Goal: Task Accomplishment & Management: Manage account settings

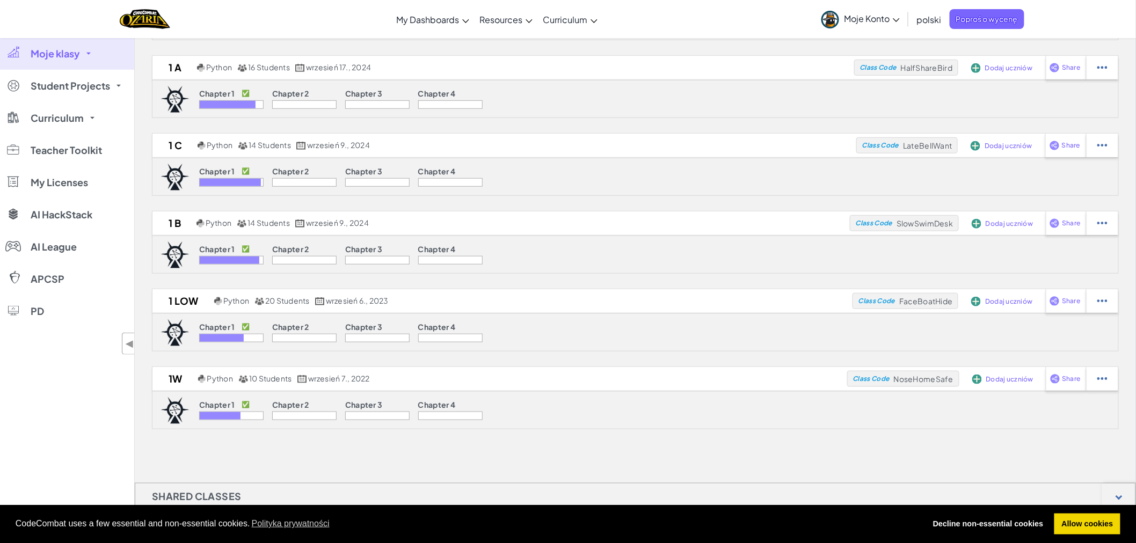
scroll to position [298, 0]
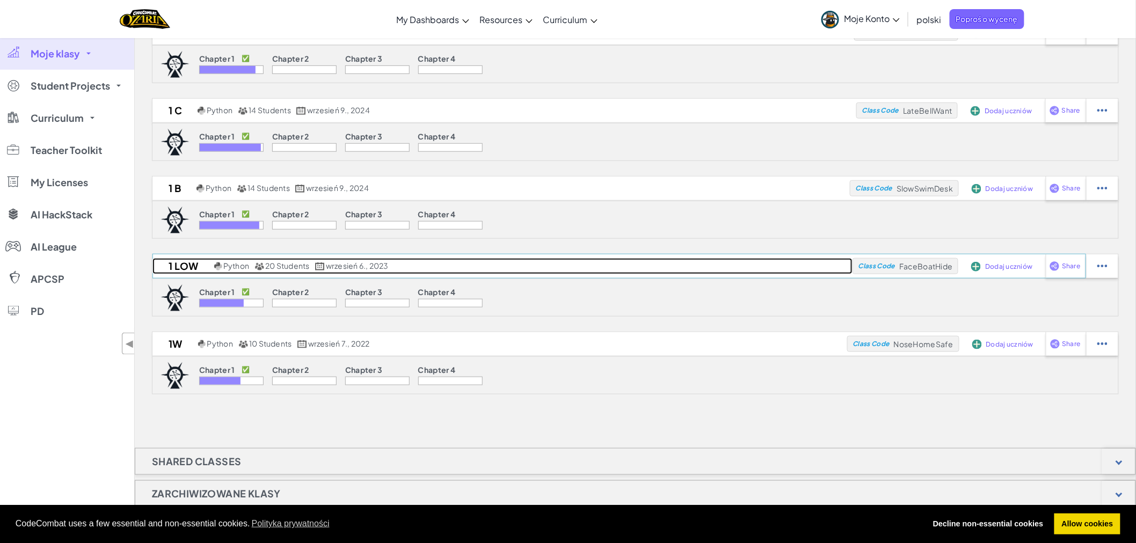
click at [178, 264] on h2 "1 LOW" at bounding box center [181, 266] width 59 height 16
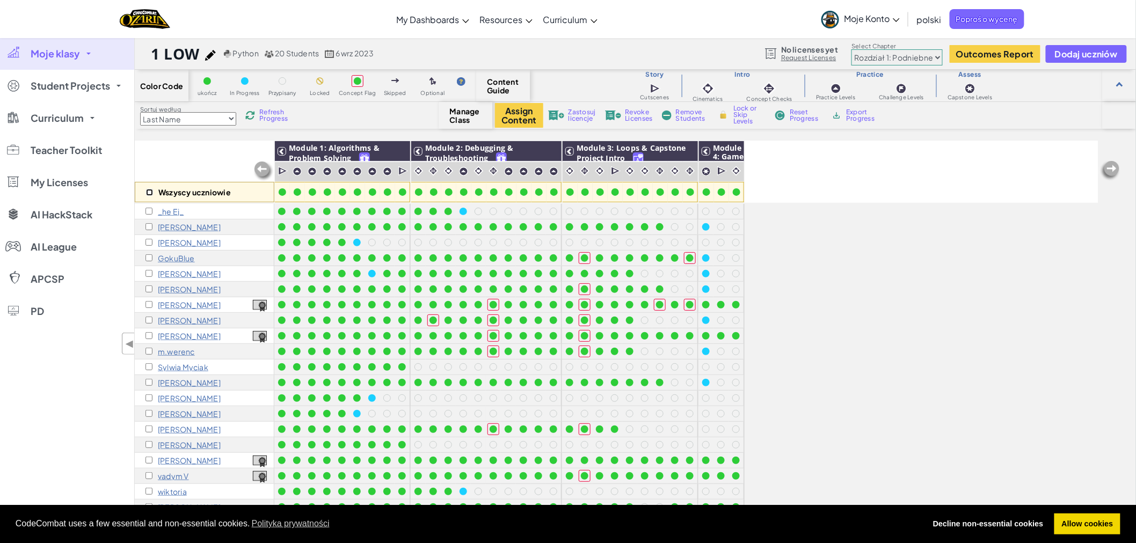
click at [151, 194] on input "checkbox" at bounding box center [149, 192] width 7 height 7
checkbox input "true"
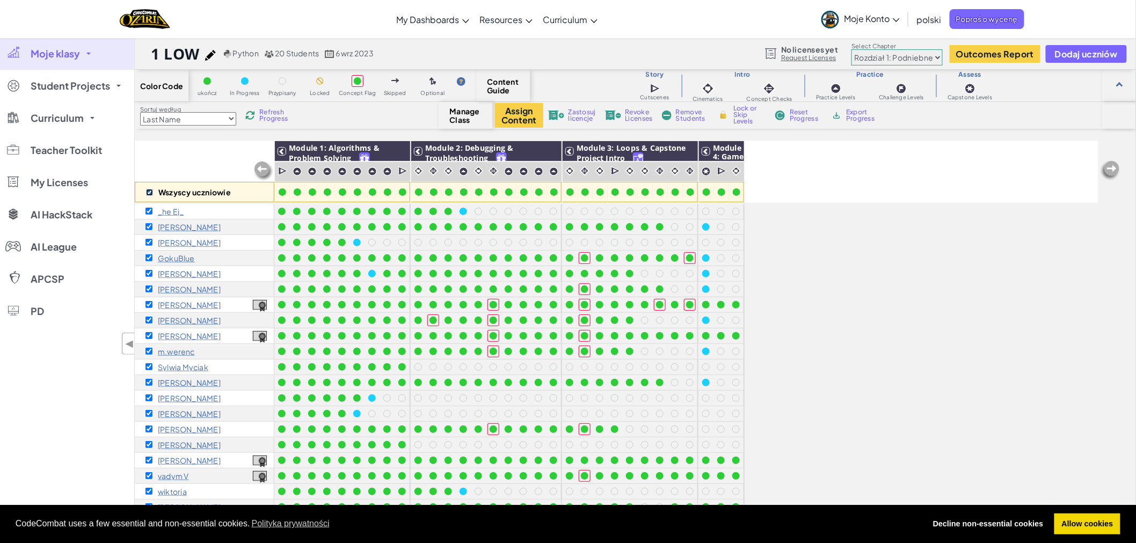
checkbox input "true"
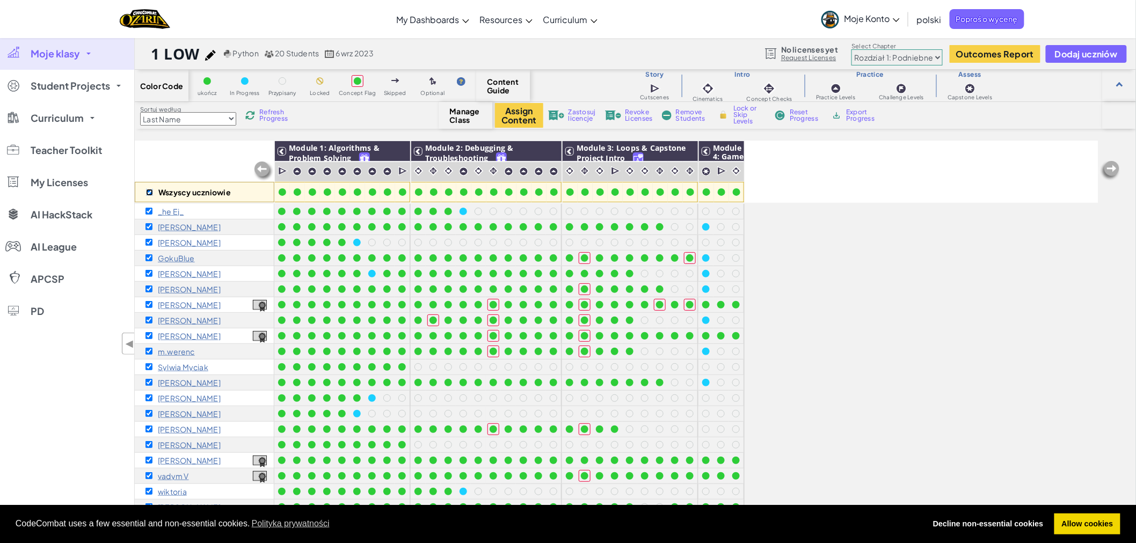
checkbox input "true"
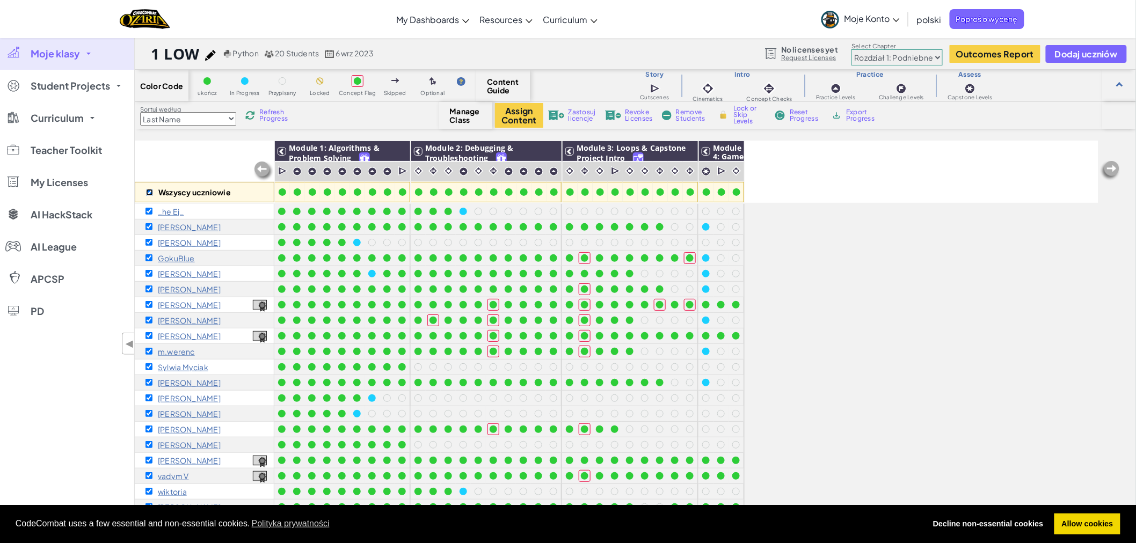
checkbox input "true"
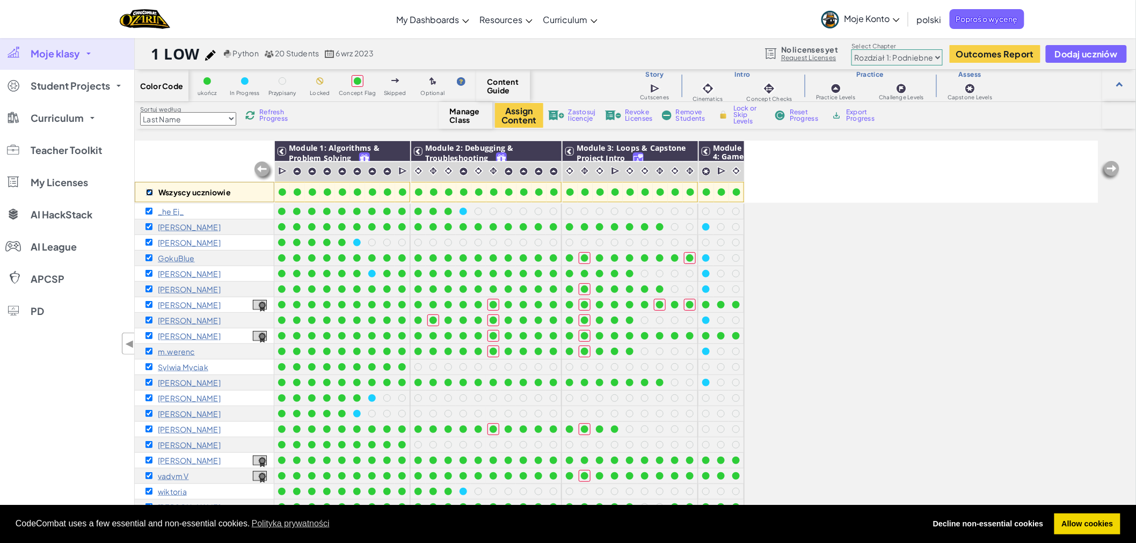
checkbox input "true"
click at [685, 113] on span "Remove Students" at bounding box center [692, 115] width 32 height 13
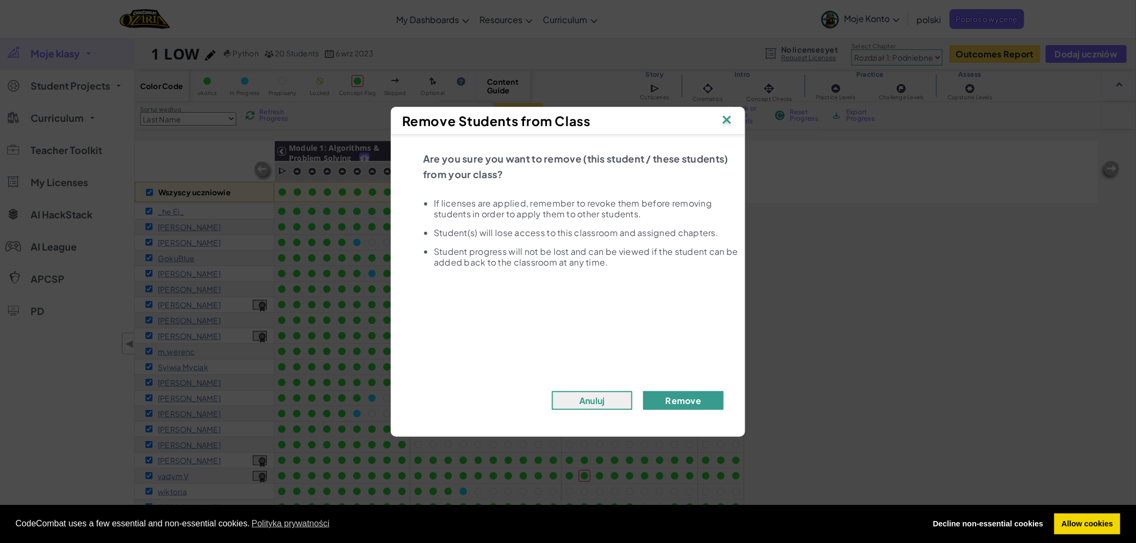
click at [676, 402] on button "Remove" at bounding box center [683, 400] width 81 height 19
click at [679, 401] on button "Remove" at bounding box center [683, 400] width 81 height 19
click at [668, 399] on button "Remove" at bounding box center [683, 400] width 81 height 19
click at [669, 399] on button "Remove" at bounding box center [683, 400] width 81 height 19
click at [680, 396] on button "Remove" at bounding box center [683, 400] width 81 height 19
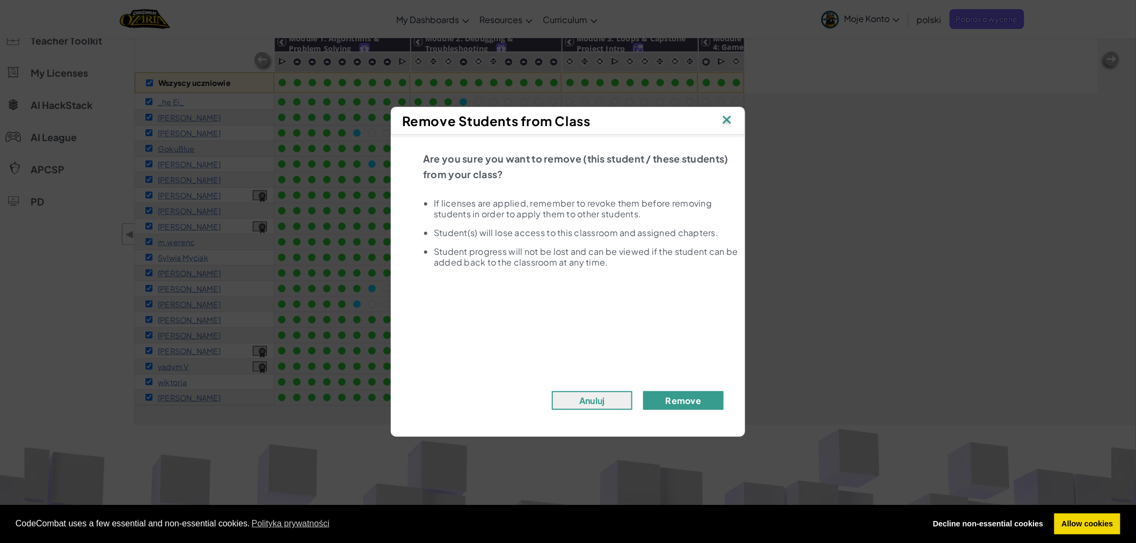
scroll to position [238, 0]
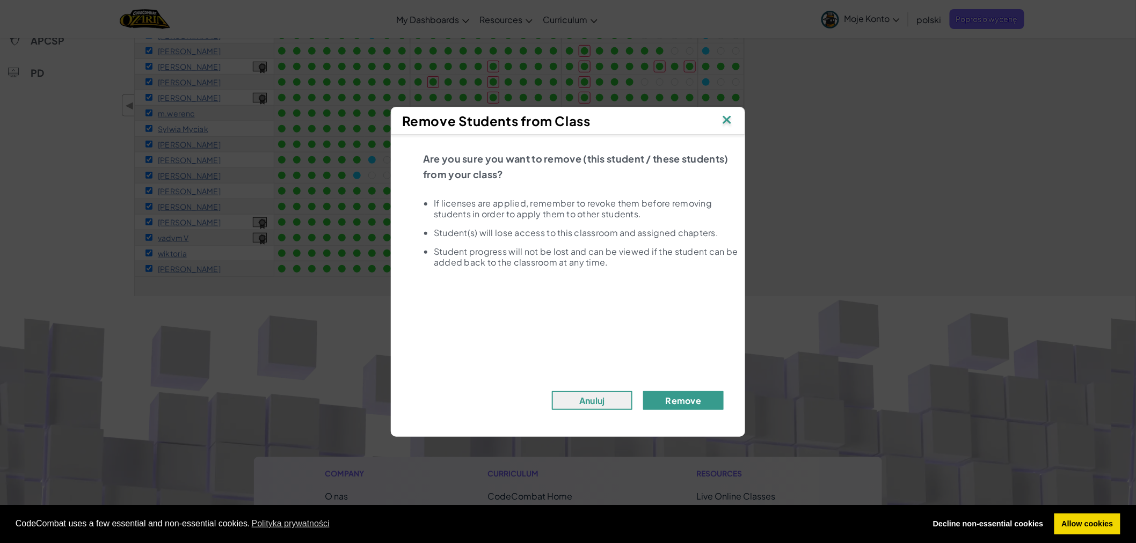
click at [679, 395] on button "Remove" at bounding box center [683, 400] width 81 height 19
click at [680, 397] on button "Remove" at bounding box center [683, 400] width 81 height 19
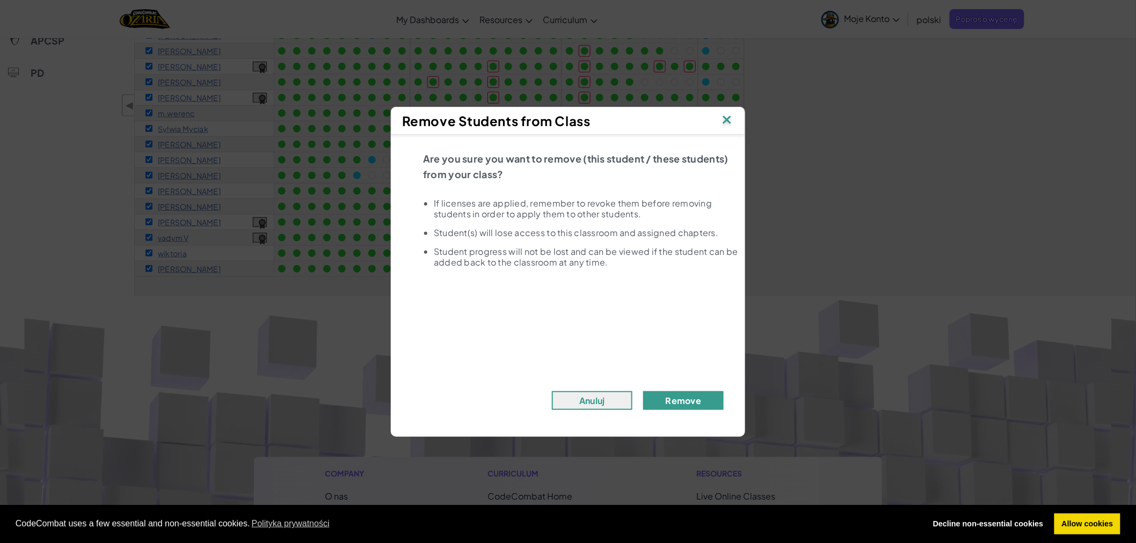
click at [680, 397] on button "Remove" at bounding box center [683, 400] width 81 height 19
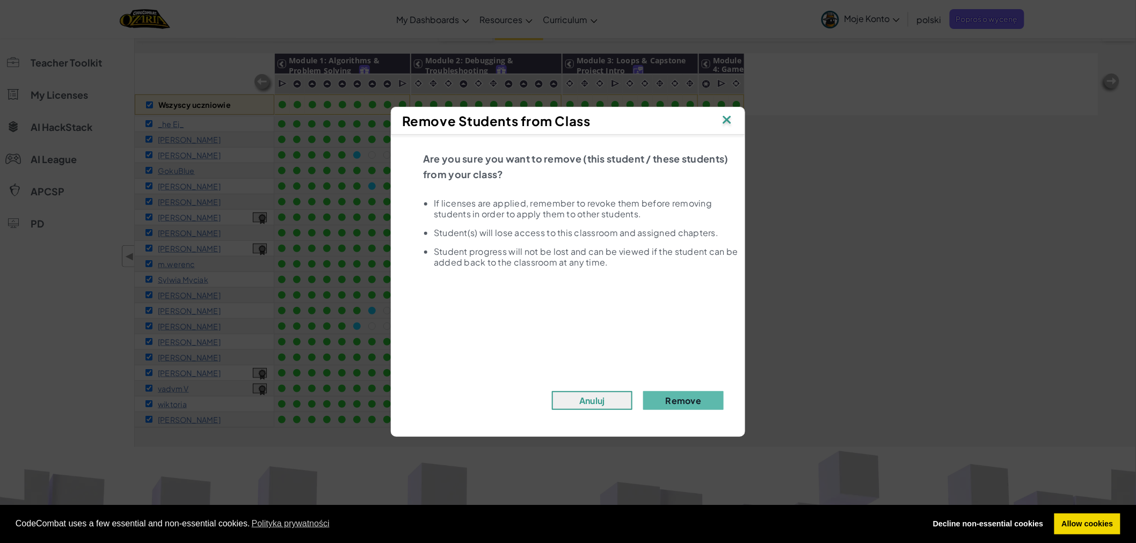
scroll to position [0, 0]
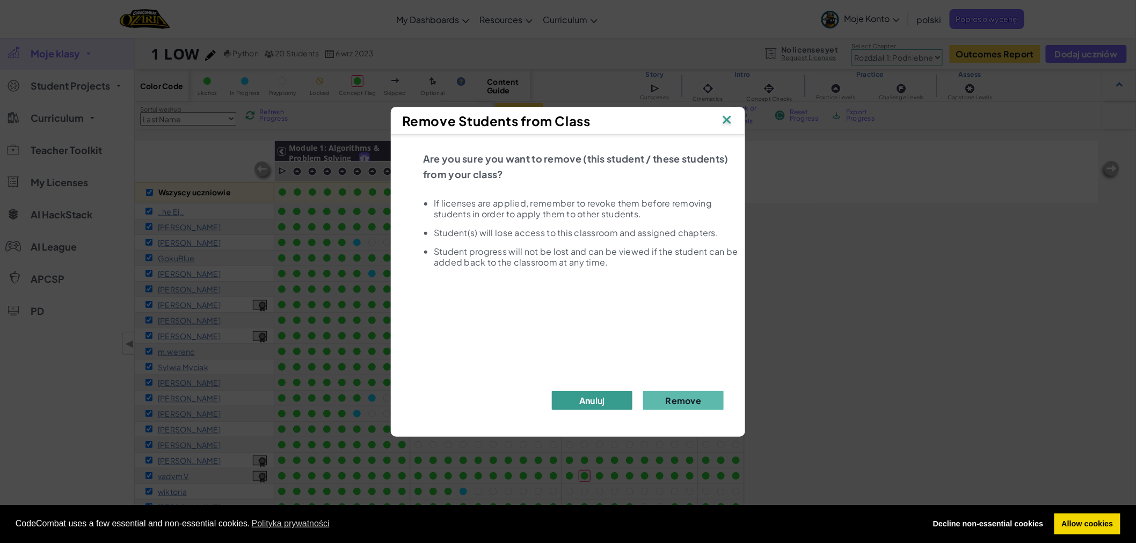
click at [594, 397] on button "Anuluj" at bounding box center [592, 400] width 81 height 19
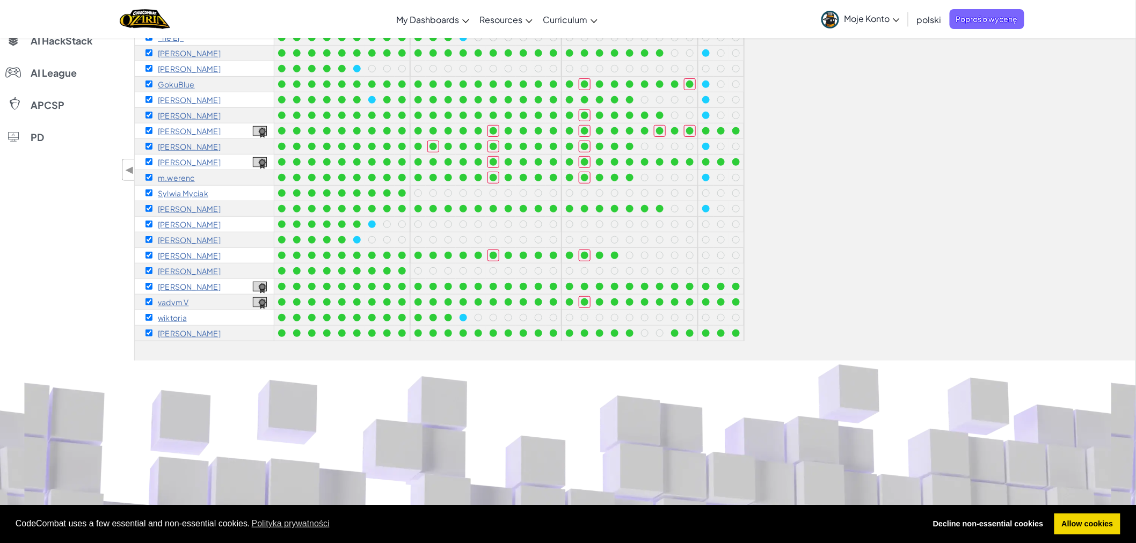
scroll to position [179, 0]
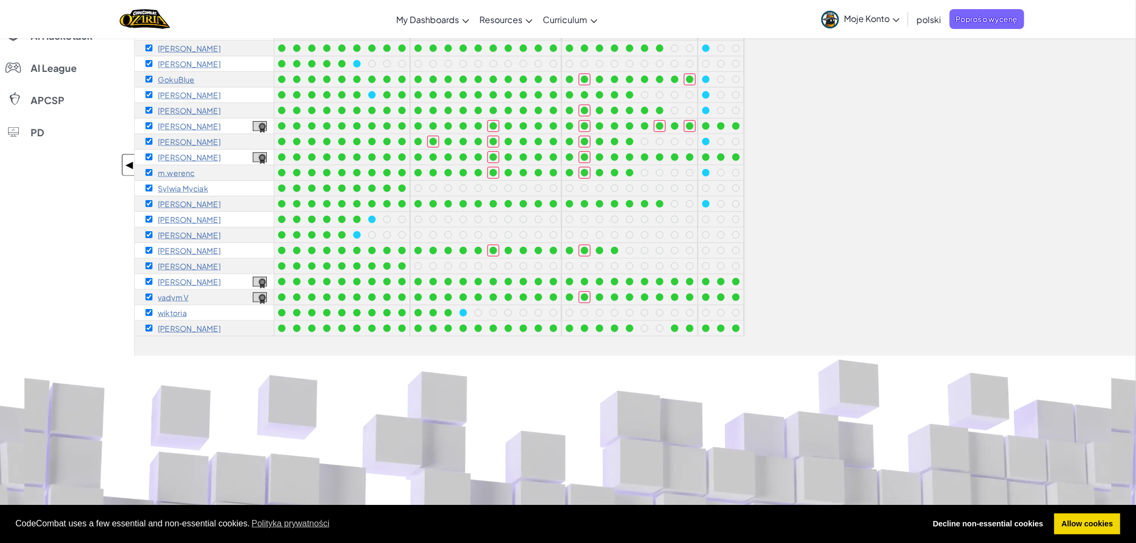
click at [131, 164] on span "◀" at bounding box center [129, 165] width 9 height 16
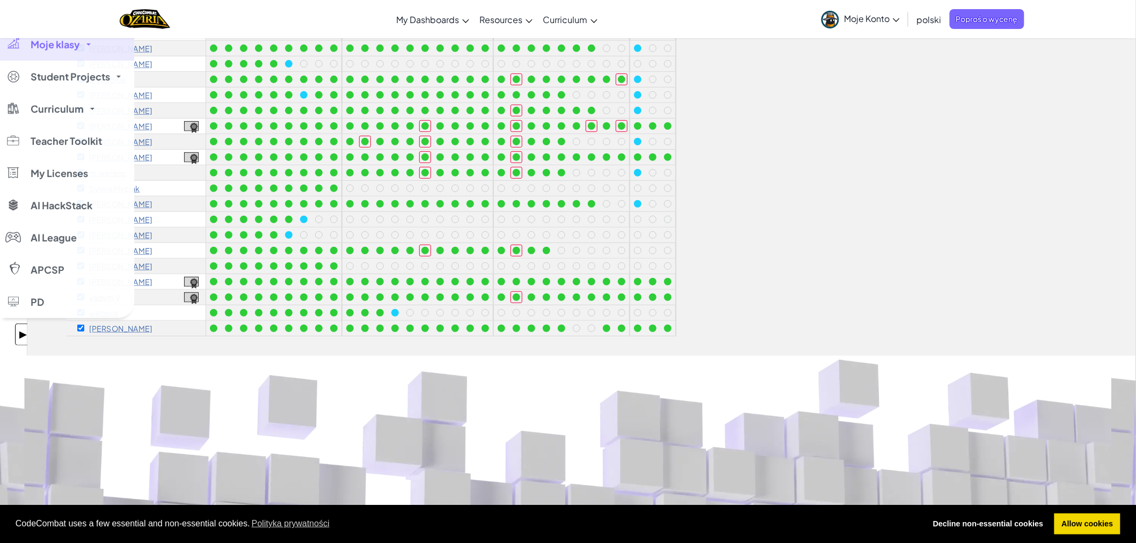
click at [18, 339] on span "▶" at bounding box center [22, 335] width 9 height 16
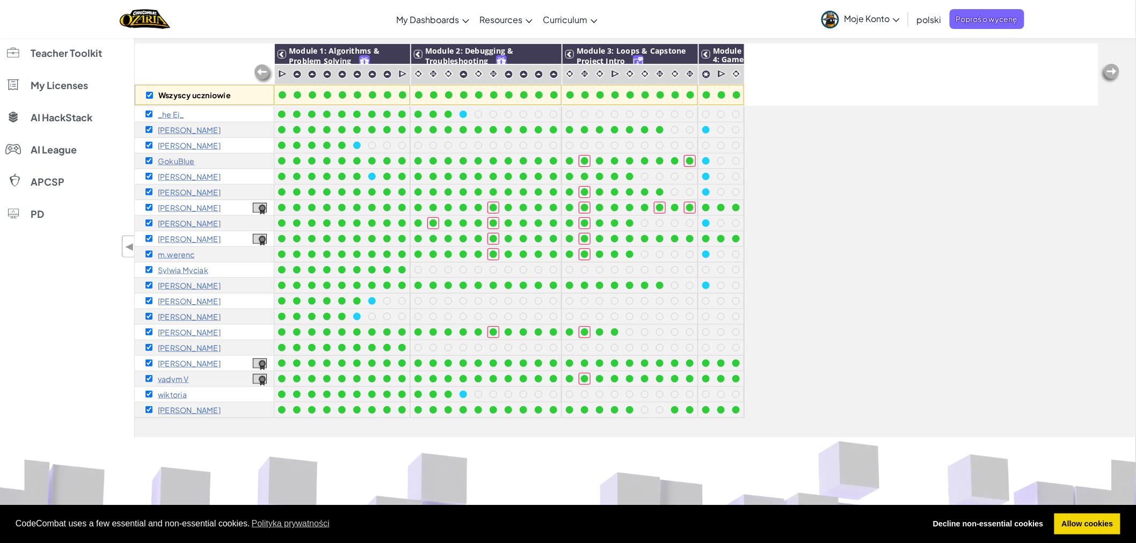
scroll to position [0, 0]
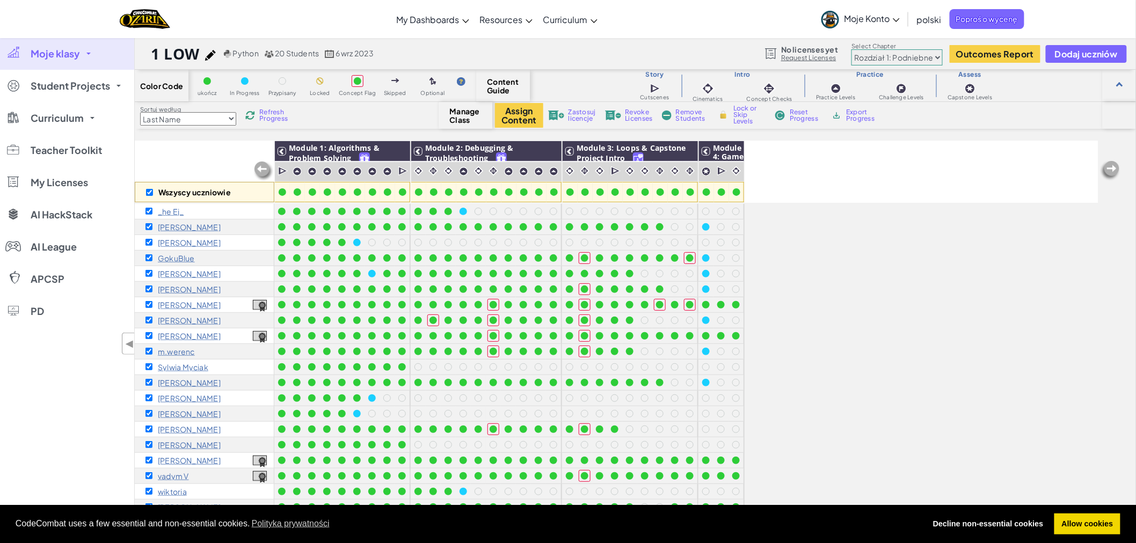
click at [680, 115] on span "Remove Students" at bounding box center [692, 115] width 32 height 13
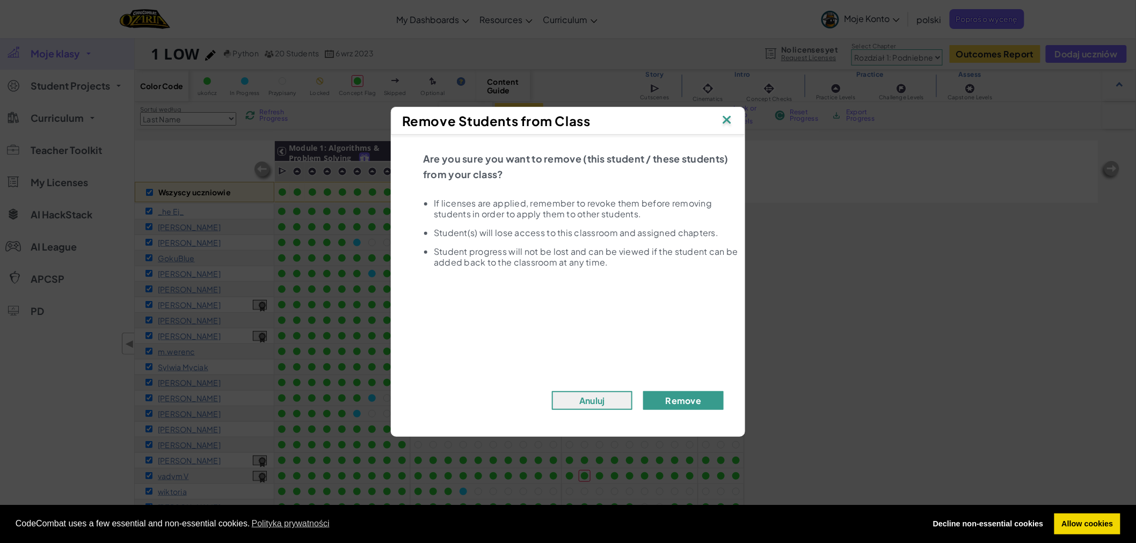
click at [677, 400] on button "Remove" at bounding box center [683, 400] width 81 height 19
click at [643, 391] on button "Remove" at bounding box center [683, 400] width 81 height 19
click at [690, 401] on button "Remove" at bounding box center [683, 400] width 81 height 19
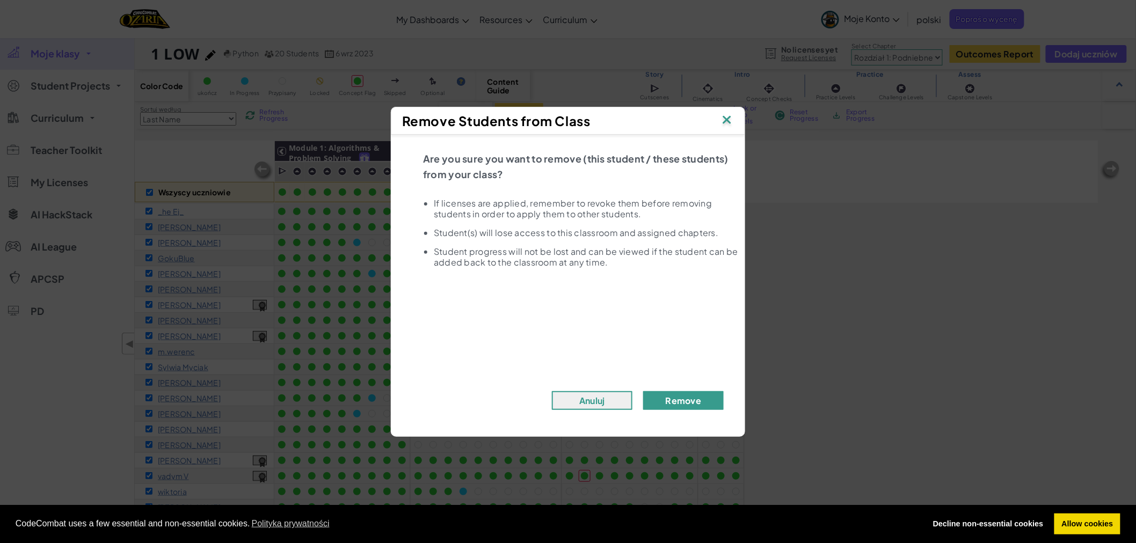
click at [643, 391] on button "Remove" at bounding box center [683, 400] width 81 height 19
click at [728, 119] on img at bounding box center [727, 121] width 14 height 16
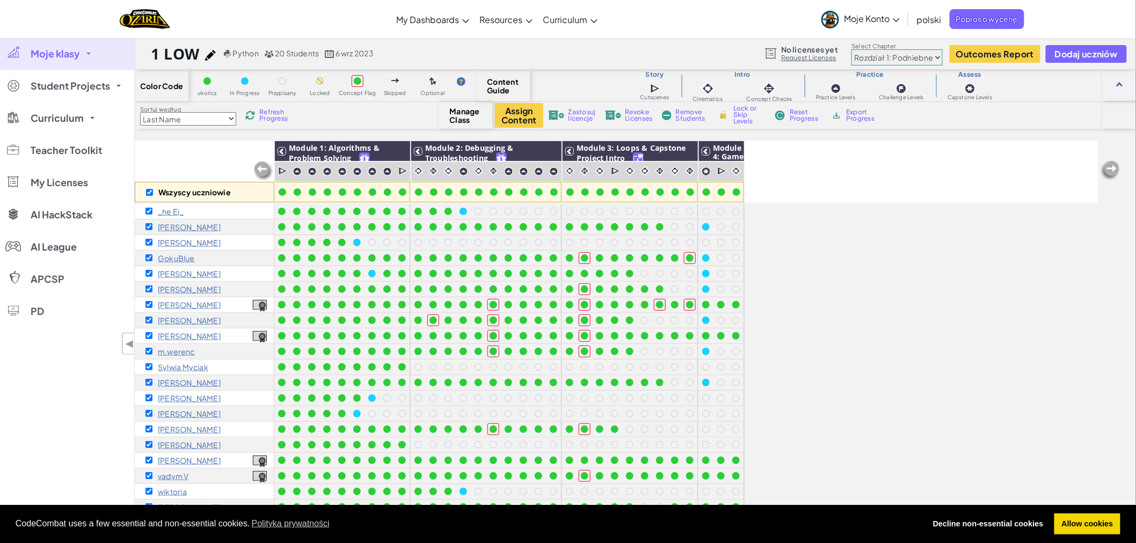
scroll to position [1, 0]
click at [1082, 55] on span "Dodaj uczniów" at bounding box center [1086, 53] width 63 height 9
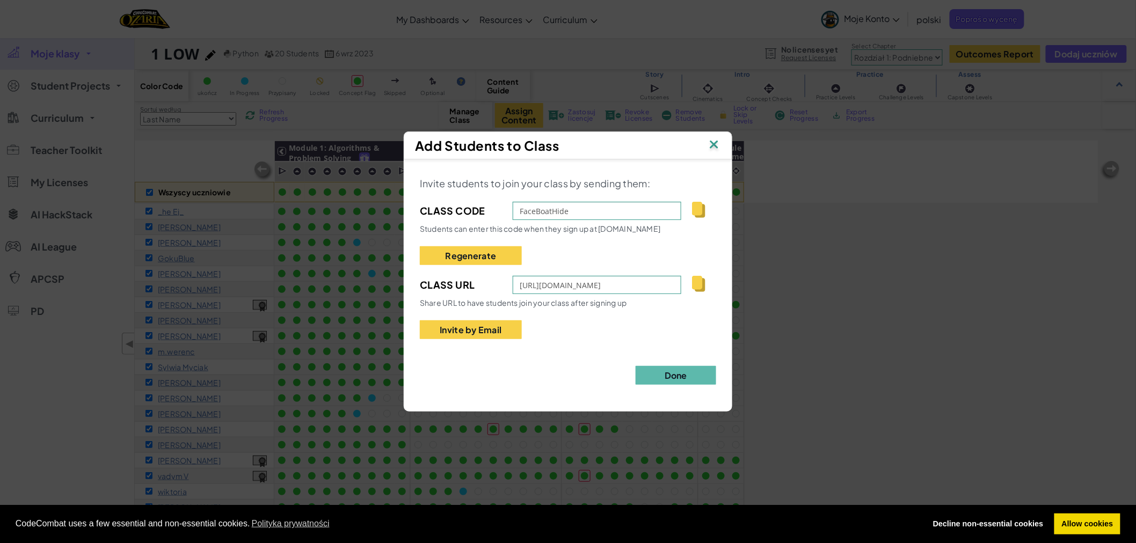
click at [698, 280] on img at bounding box center [698, 284] width 13 height 16
